Goal: Complete application form

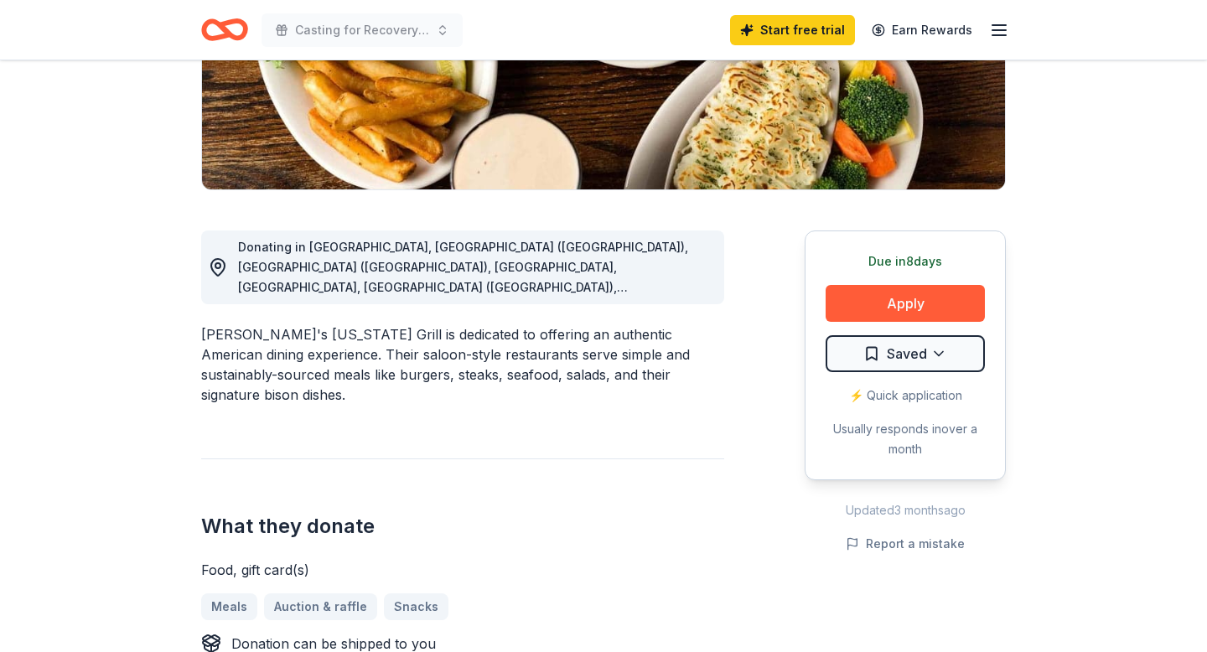
scroll to position [327, 0]
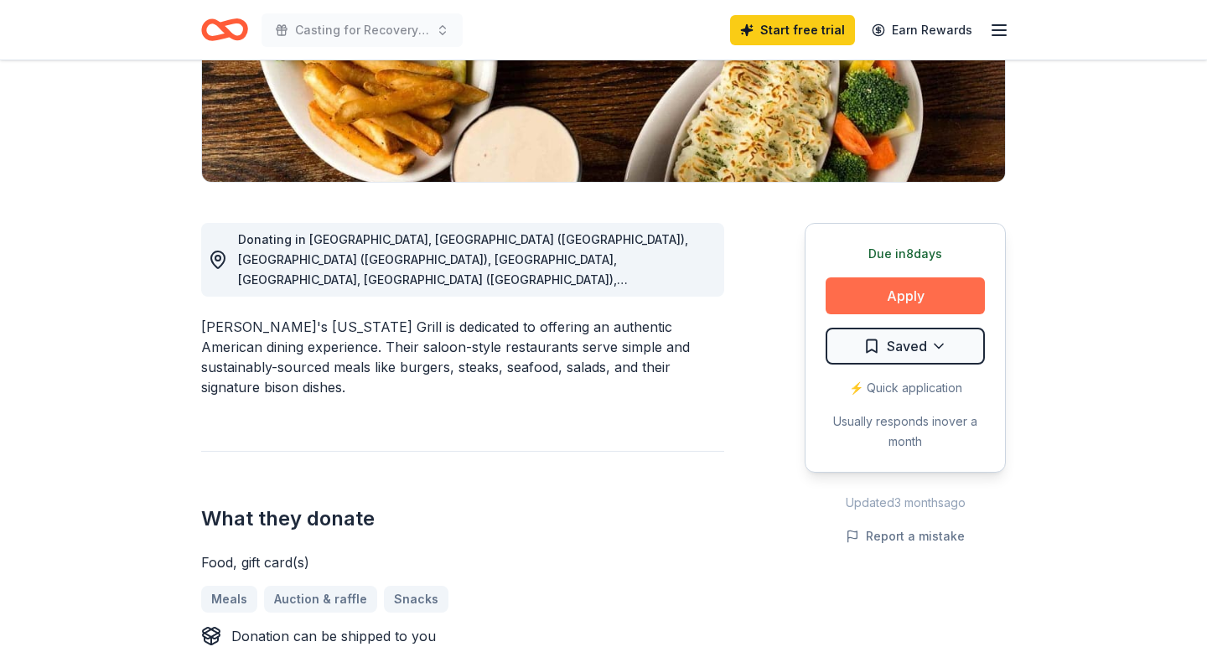
click at [913, 290] on button "Apply" at bounding box center [904, 295] width 159 height 37
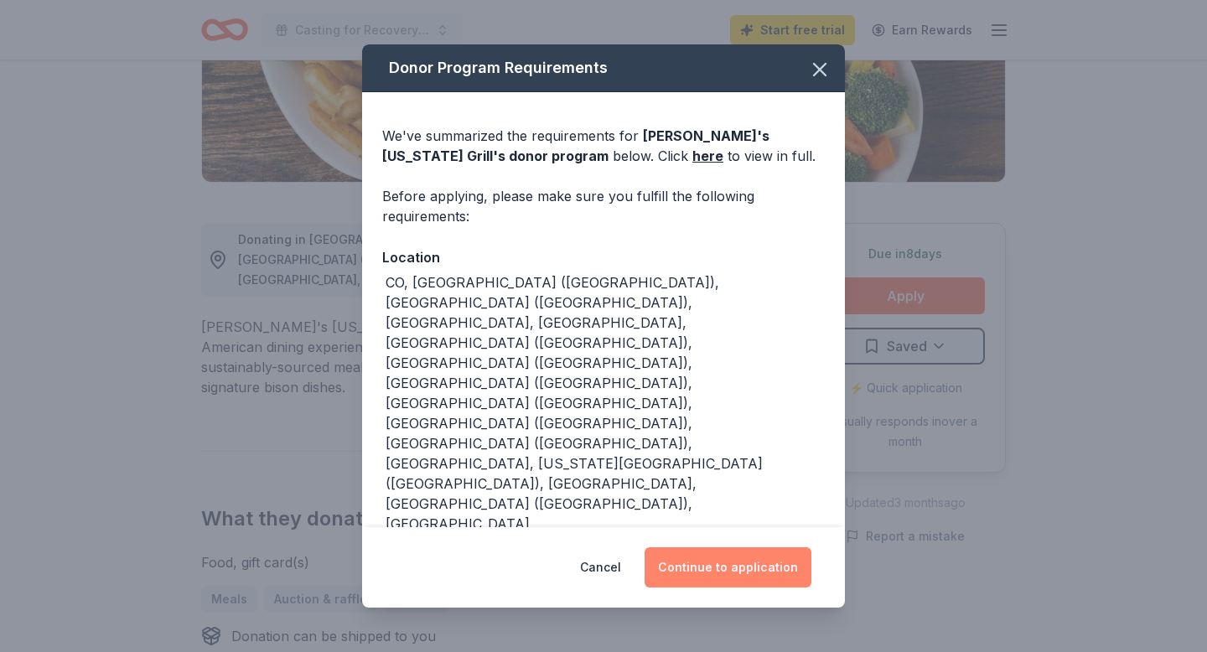
click at [734, 547] on button "Continue to application" at bounding box center [727, 567] width 167 height 40
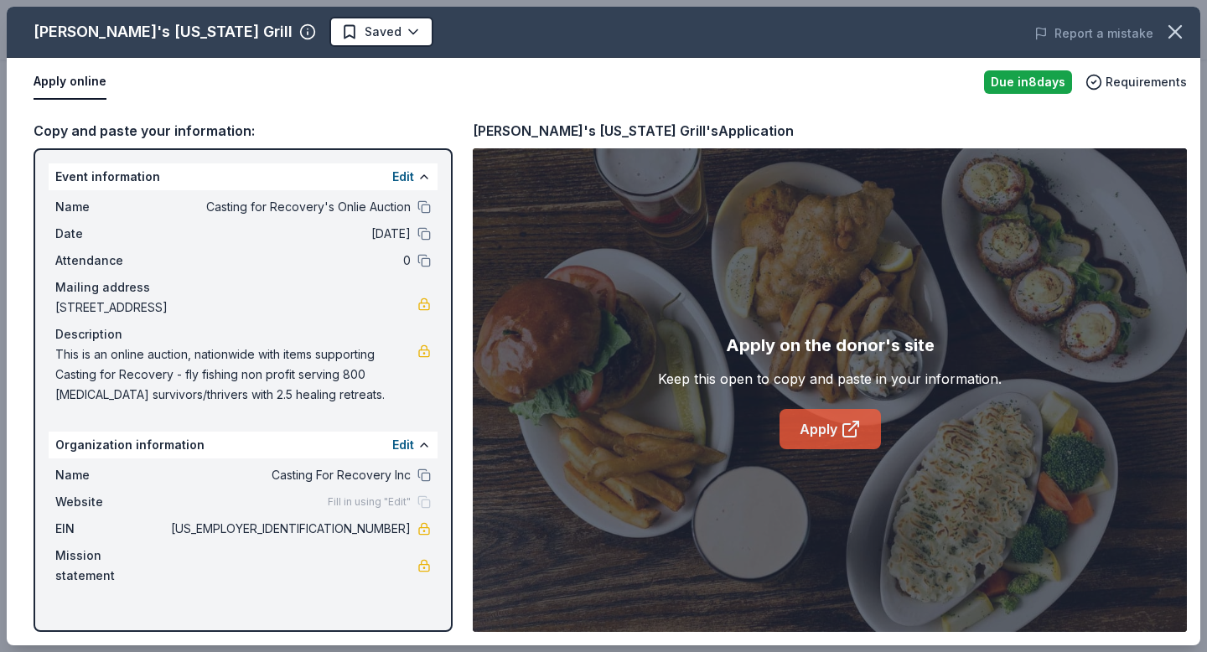
click at [818, 440] on link "Apply" at bounding box center [829, 429] width 101 height 40
click at [420, 442] on button at bounding box center [423, 444] width 13 height 13
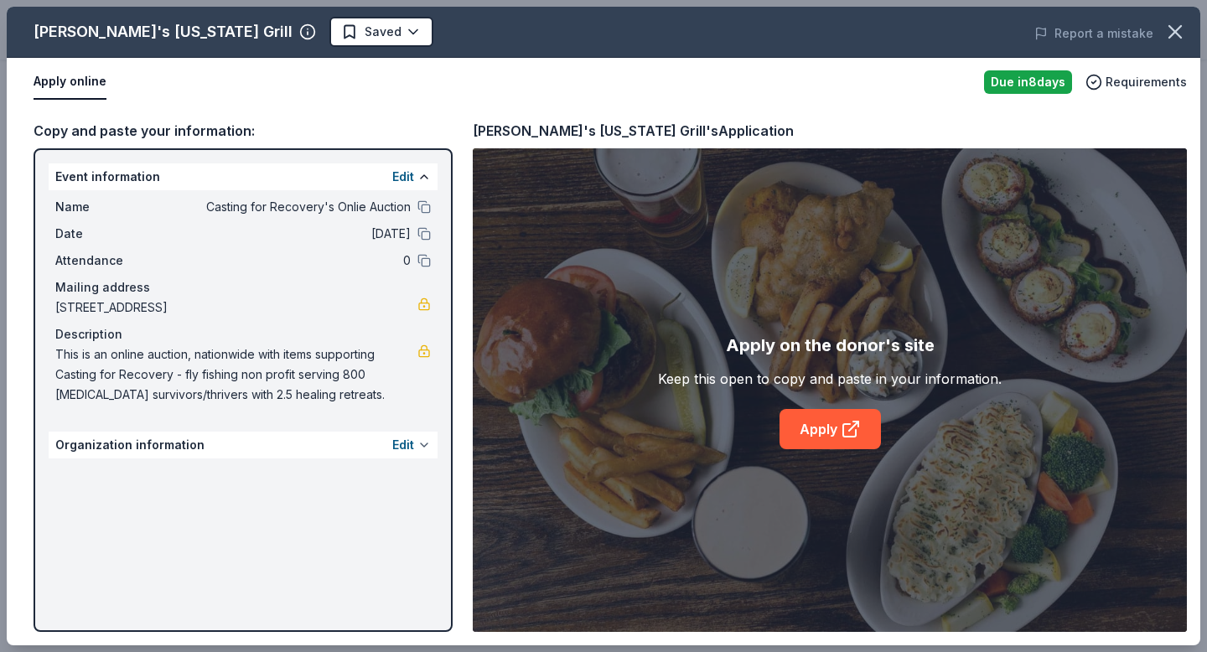
click at [420, 442] on button at bounding box center [423, 444] width 13 height 13
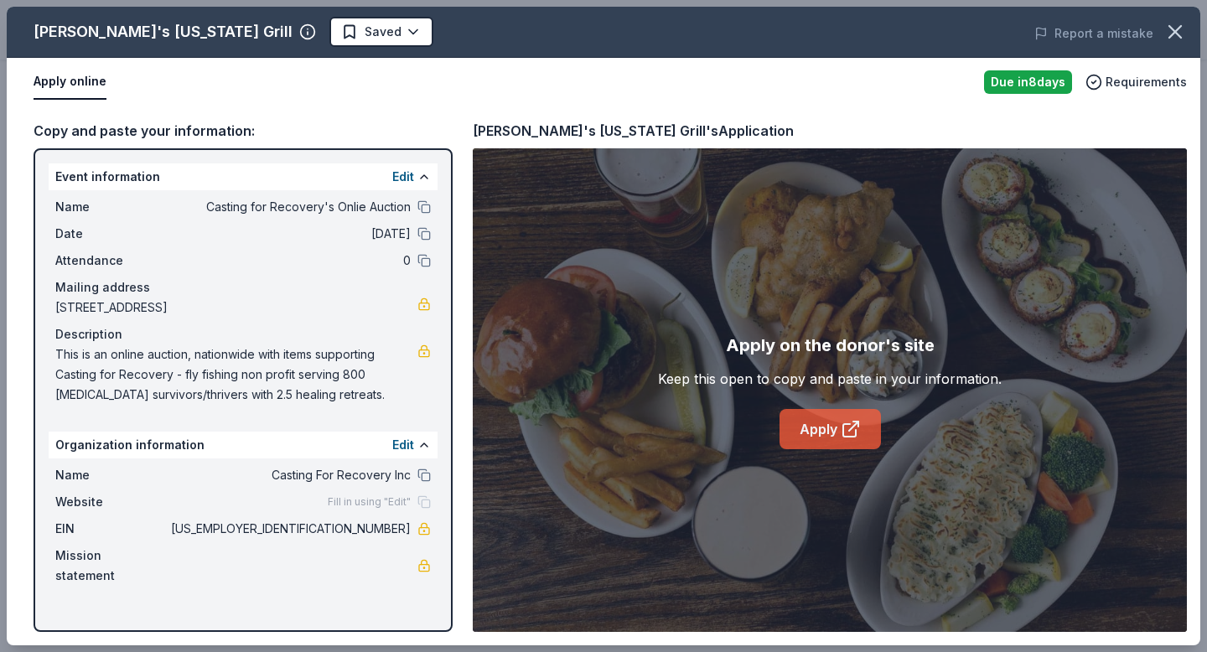
click at [825, 432] on link "Apply" at bounding box center [829, 429] width 101 height 40
drag, startPoint x: 50, startPoint y: 203, endPoint x: 392, endPoint y: 482, distance: 441.3
click at [392, 482] on div "Event information Edit Name Casting for Recovery's Onlie Auction Date [DATE] At…" at bounding box center [243, 390] width 419 height 484
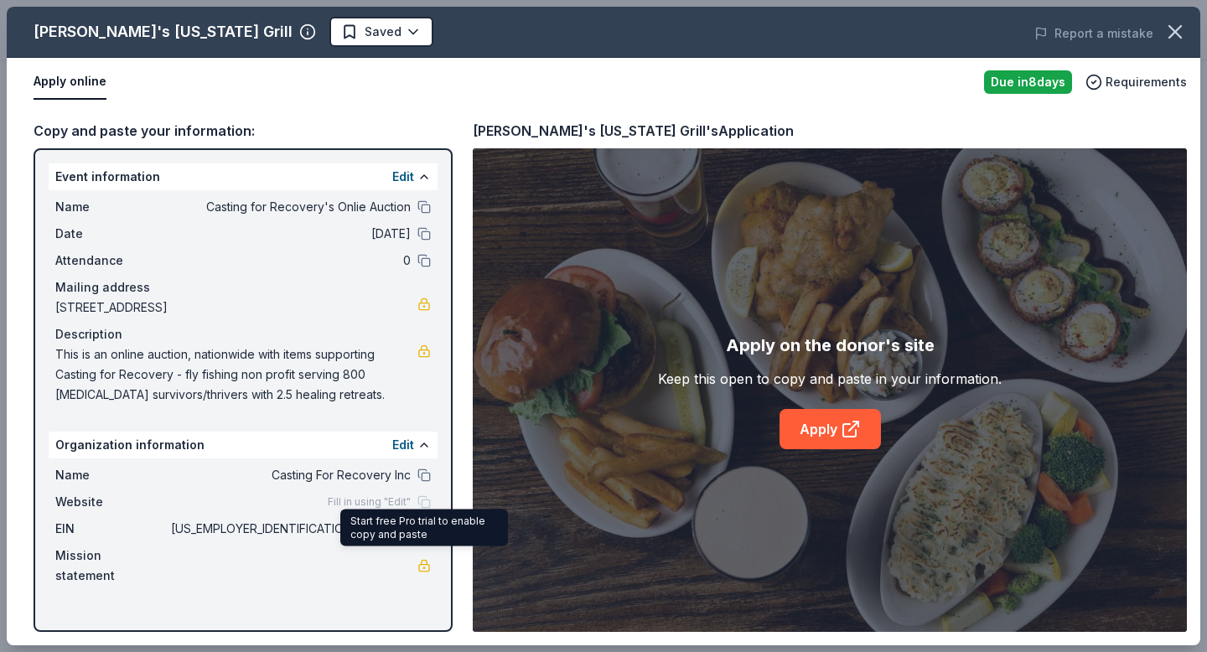
click at [419, 559] on link at bounding box center [423, 565] width 13 height 13
click at [426, 178] on button at bounding box center [423, 176] width 13 height 13
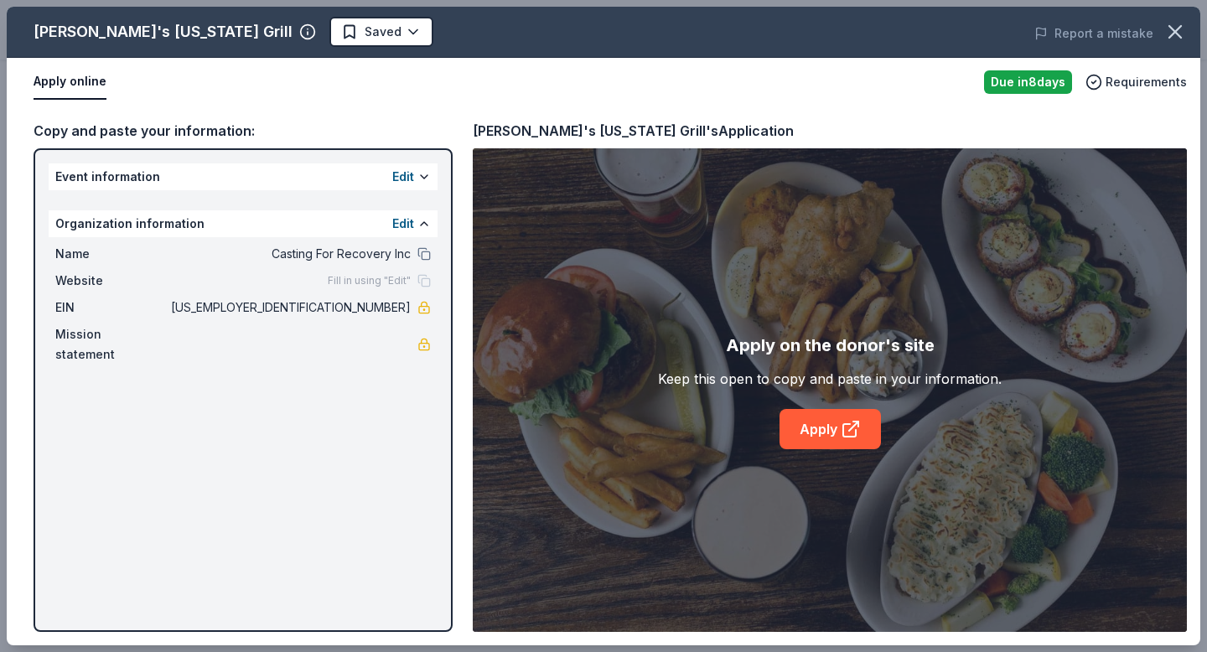
click at [423, 232] on div "Edit" at bounding box center [411, 224] width 39 height 20
click at [423, 217] on button at bounding box center [423, 223] width 13 height 13
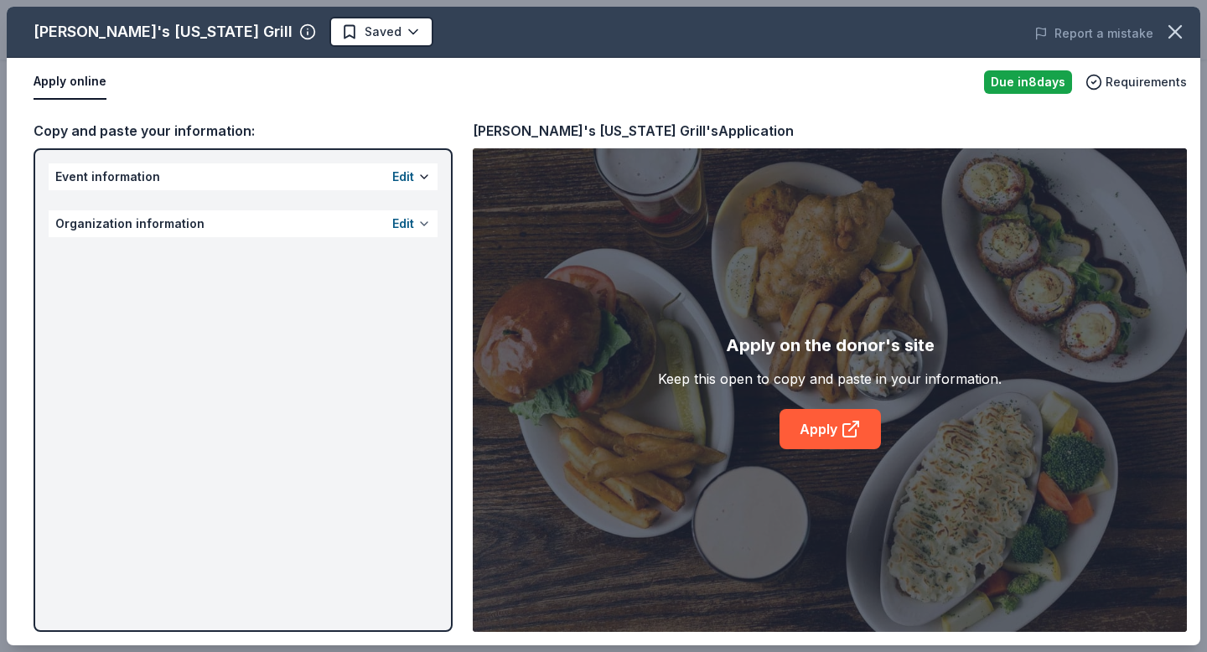
click at [423, 217] on button at bounding box center [423, 223] width 13 height 13
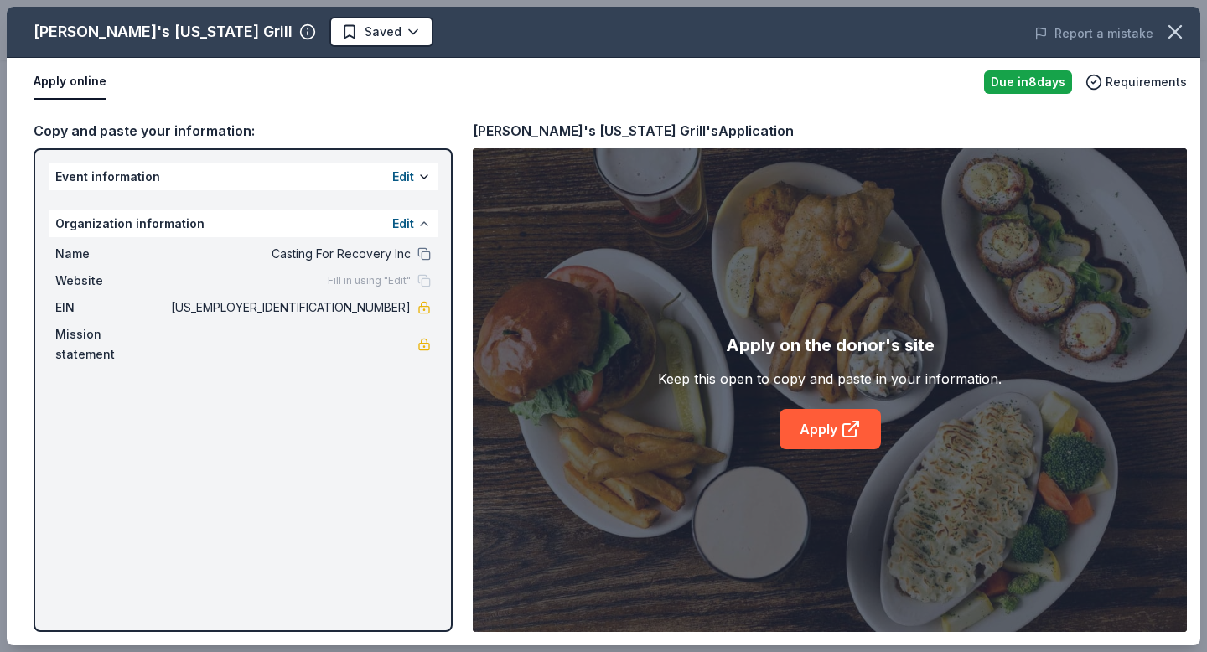
click at [423, 217] on button at bounding box center [423, 223] width 13 height 13
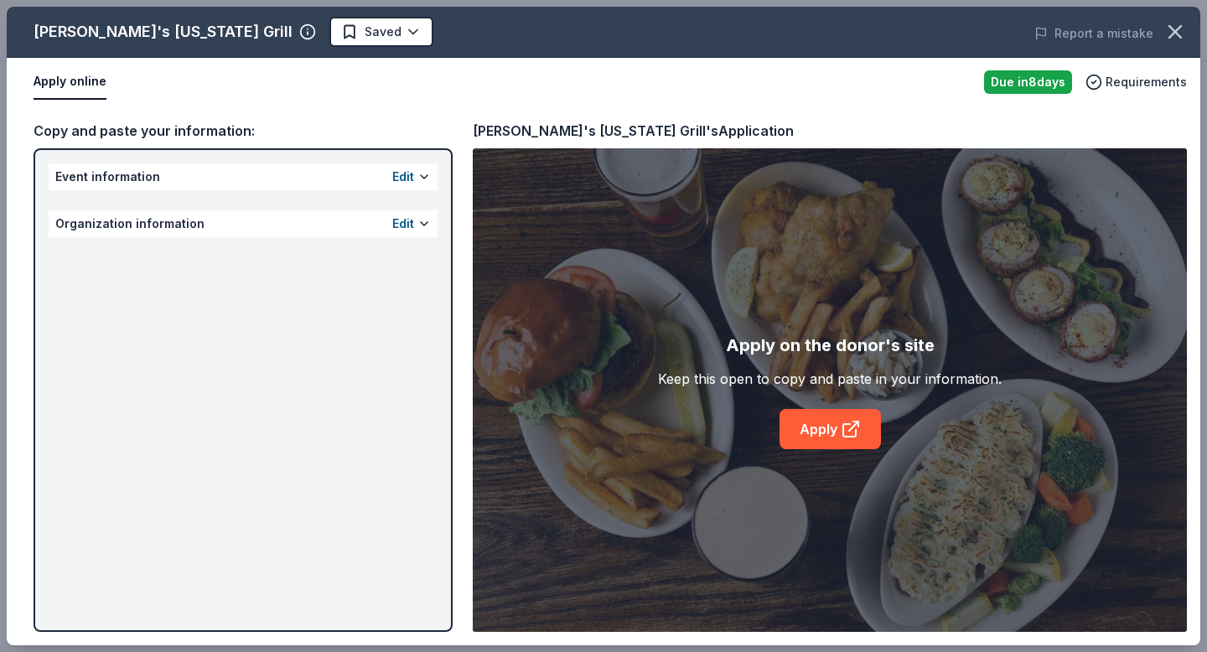
click at [422, 233] on div "Edit" at bounding box center [411, 224] width 39 height 20
click at [431, 216] on div "Organization information Edit" at bounding box center [243, 223] width 389 height 27
click at [427, 228] on button at bounding box center [423, 223] width 13 height 13
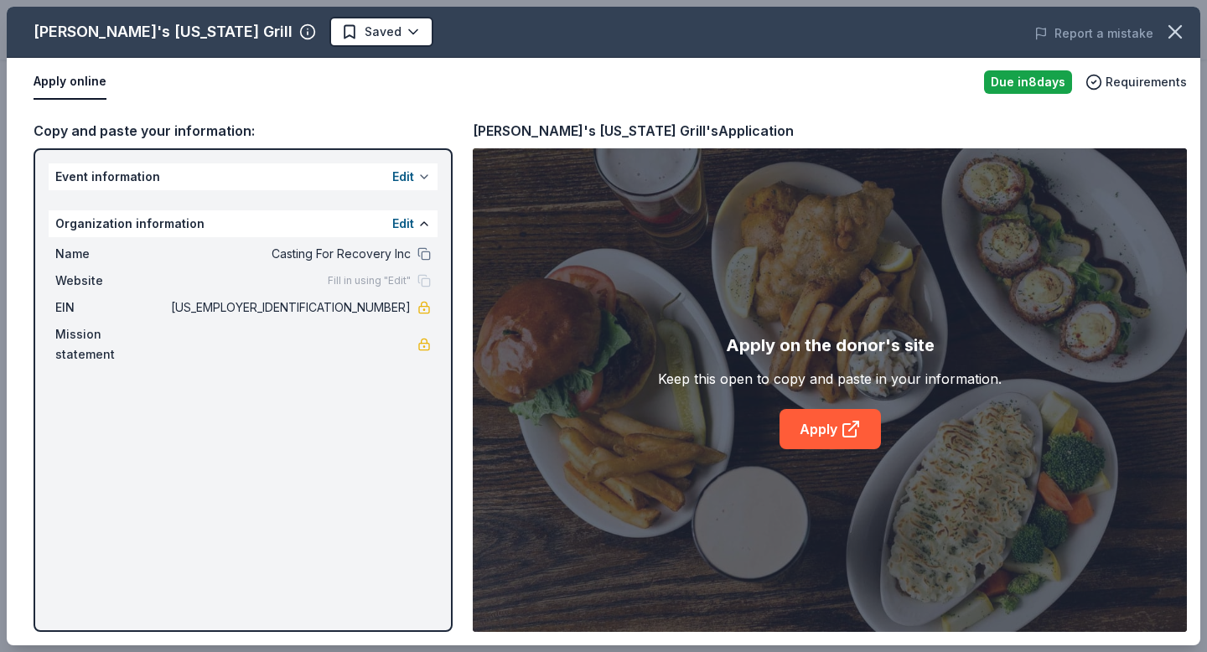
click at [421, 173] on button at bounding box center [423, 176] width 13 height 13
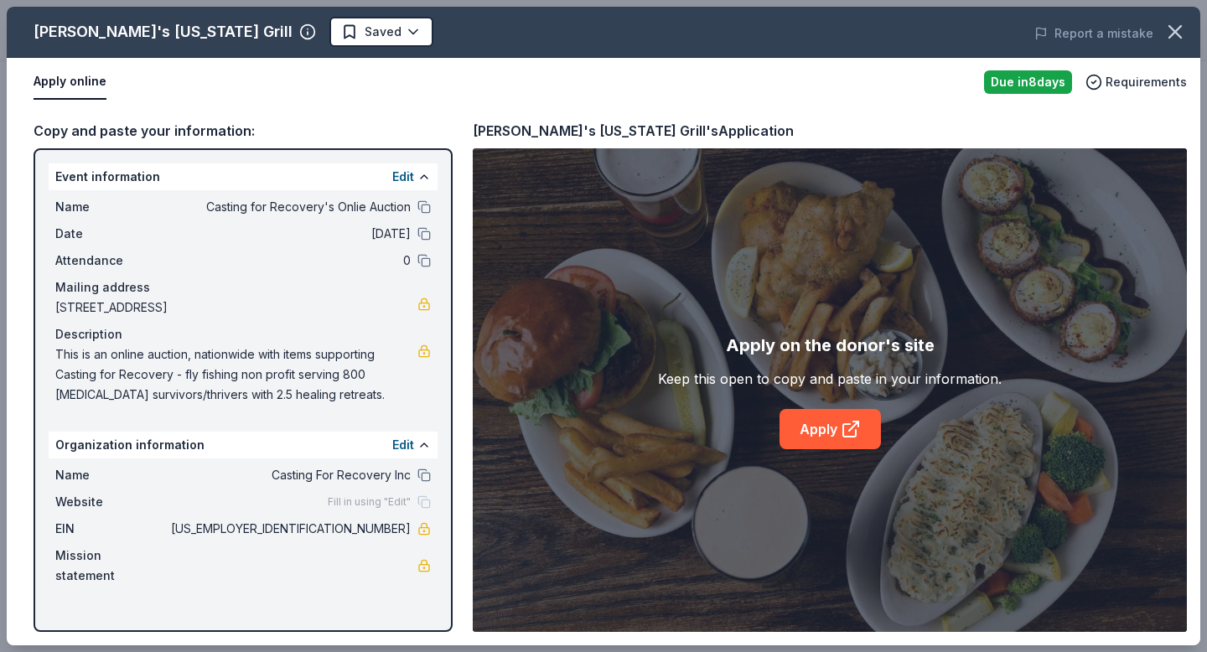
click at [421, 199] on div "Name Casting for Recovery's Onlie Auction" at bounding box center [242, 207] width 375 height 20
click at [423, 209] on button at bounding box center [423, 206] width 13 height 13
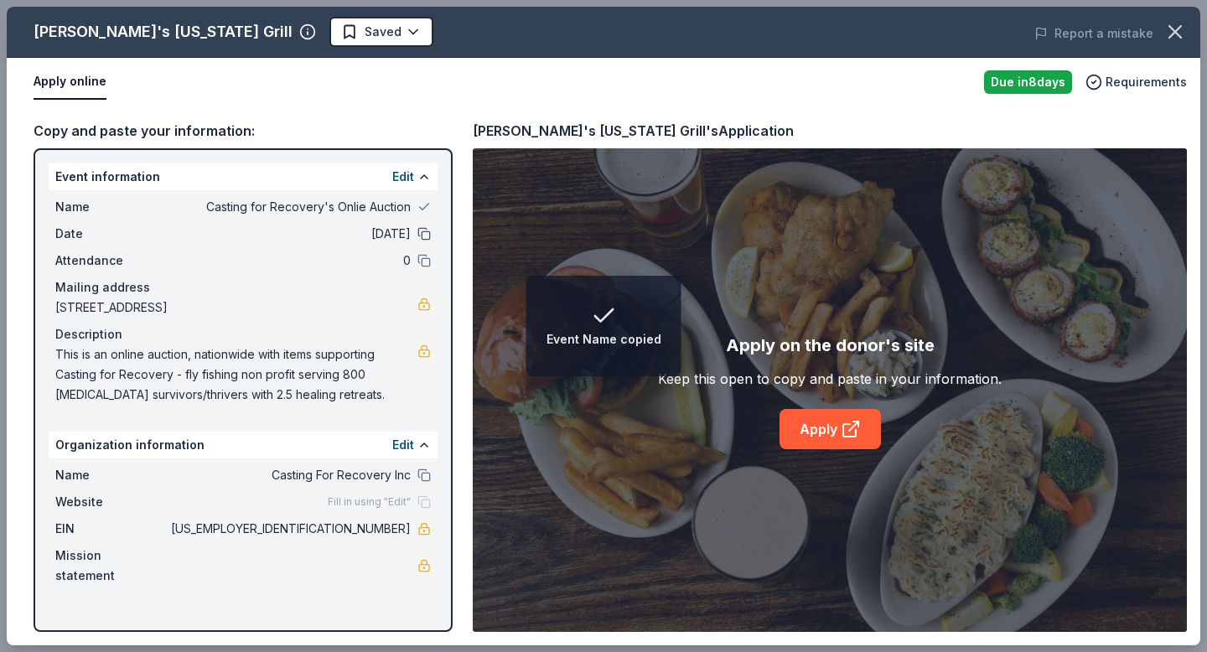
click at [427, 236] on button at bounding box center [423, 233] width 13 height 13
click at [428, 258] on button at bounding box center [423, 260] width 13 height 13
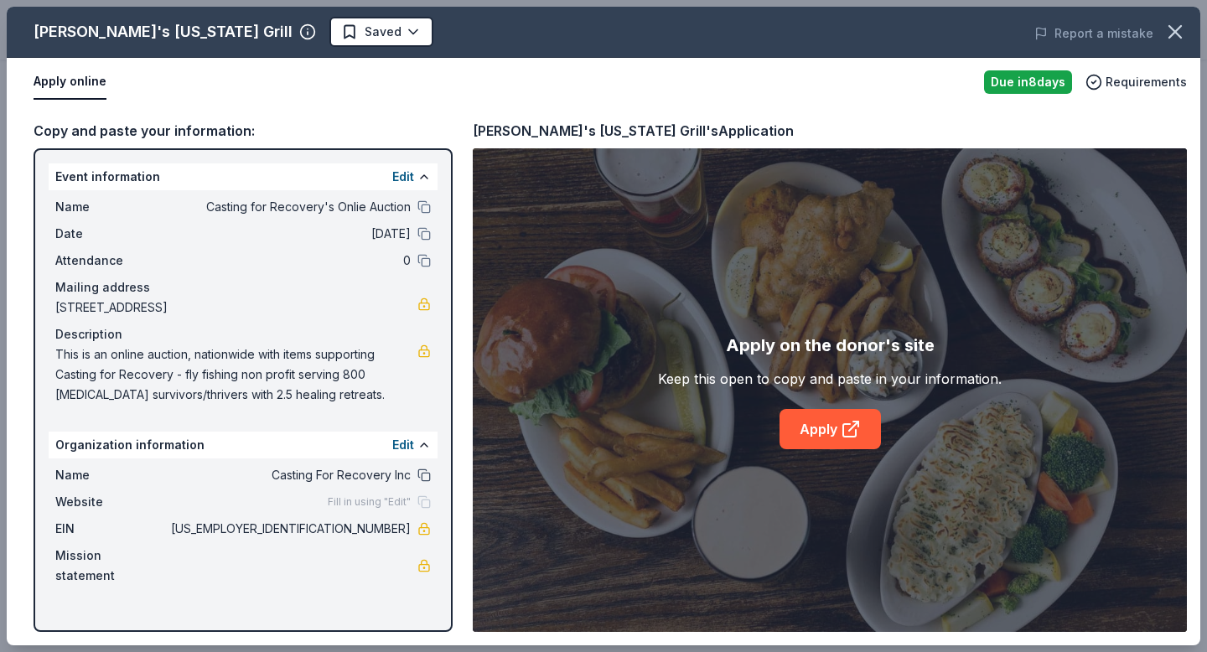
click at [427, 481] on button at bounding box center [423, 474] width 13 height 13
click at [425, 559] on link at bounding box center [423, 565] width 13 height 13
click at [136, 28] on div "[PERSON_NAME]'s [US_STATE] Grill" at bounding box center [163, 31] width 259 height 27
click at [299, 30] on icon "button" at bounding box center [307, 31] width 17 height 17
